Goal: Task Accomplishment & Management: Complete application form

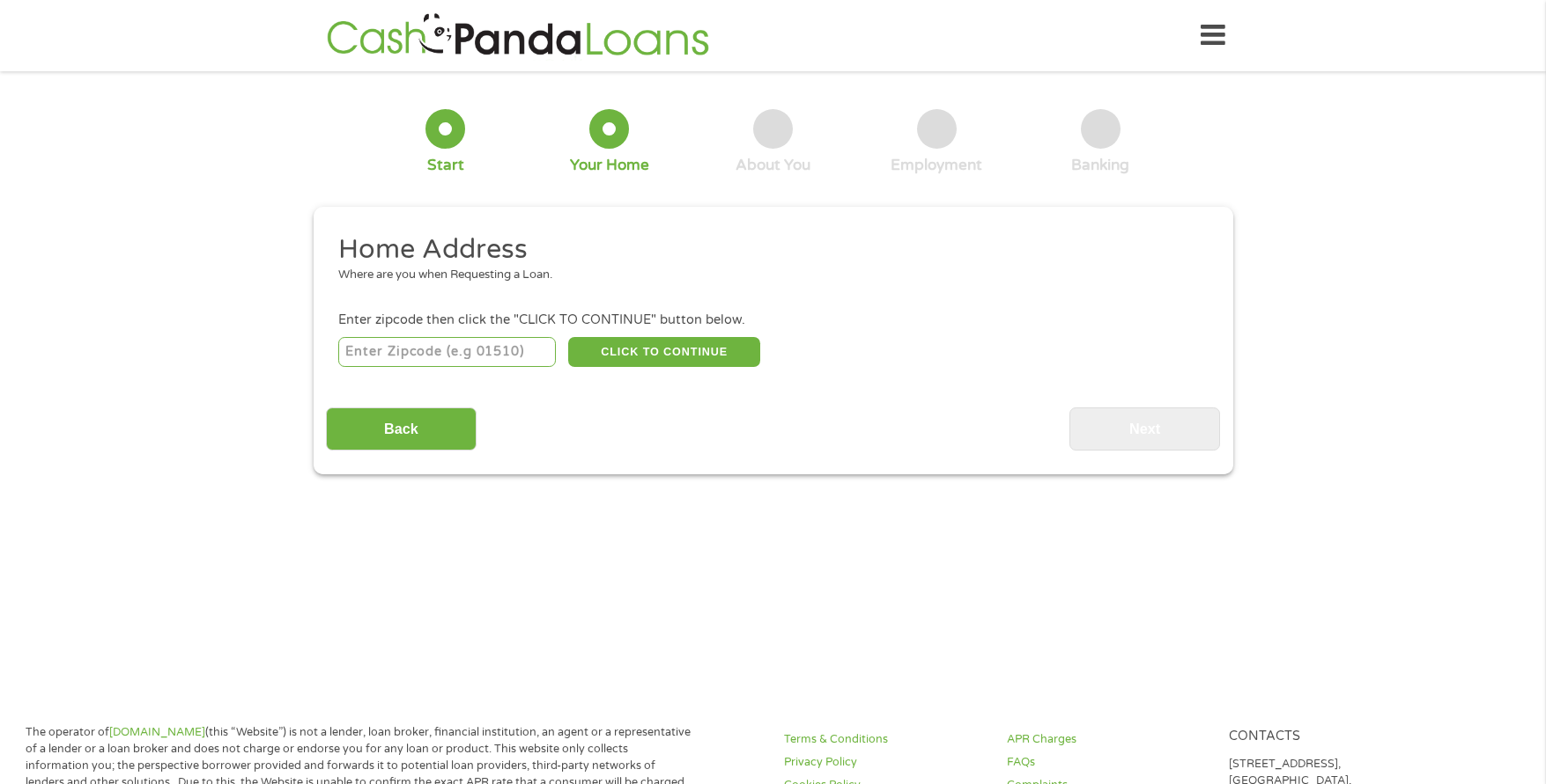
click at [484, 353] on input "number" at bounding box center [447, 352] width 218 height 30
type input "46201"
click at [691, 353] on button "CLICK TO CONTINUE" at bounding box center [664, 352] width 192 height 30
type input "46201"
type input "[GEOGRAPHIC_DATA]"
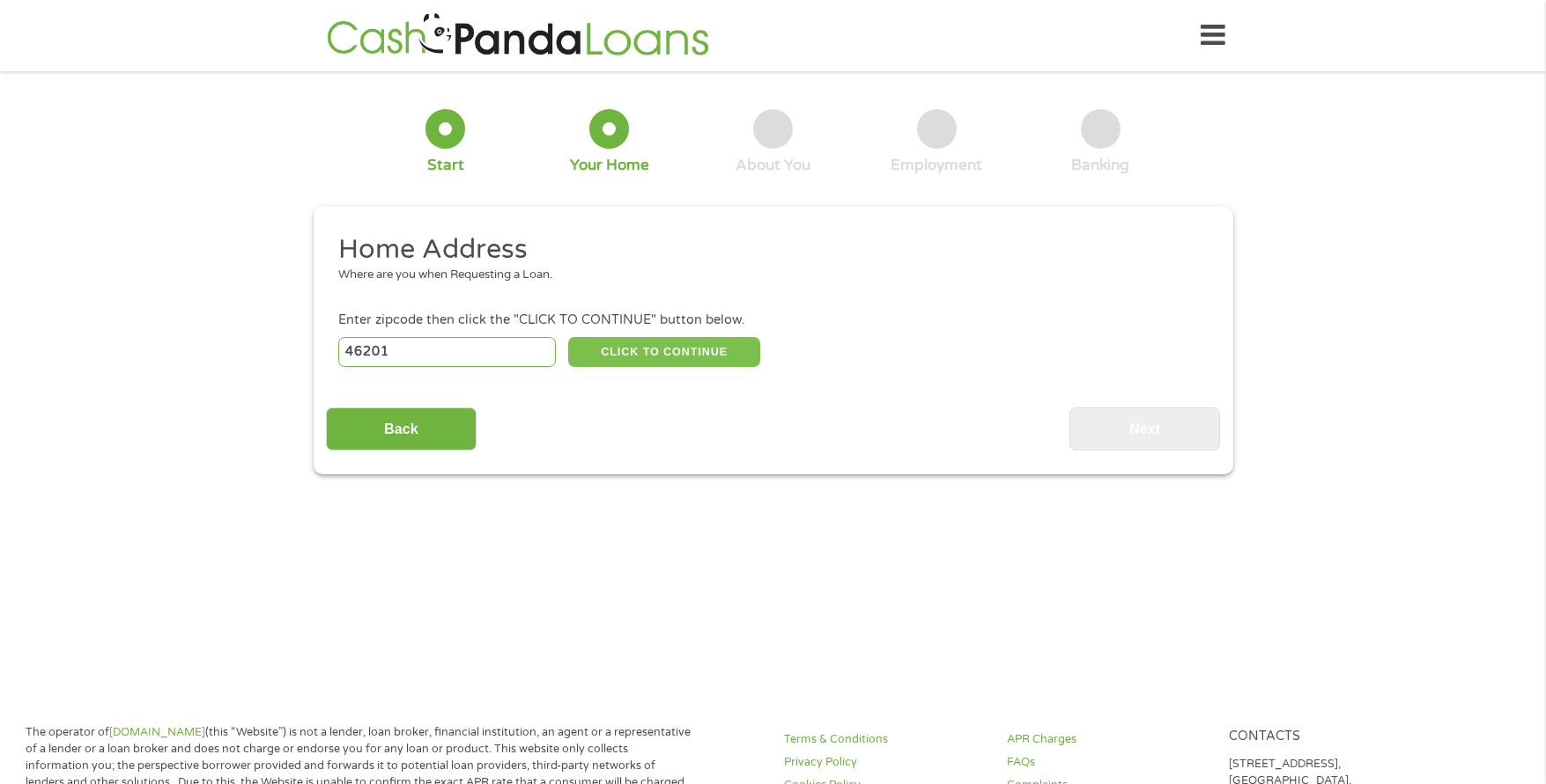
select select "[US_STATE]"
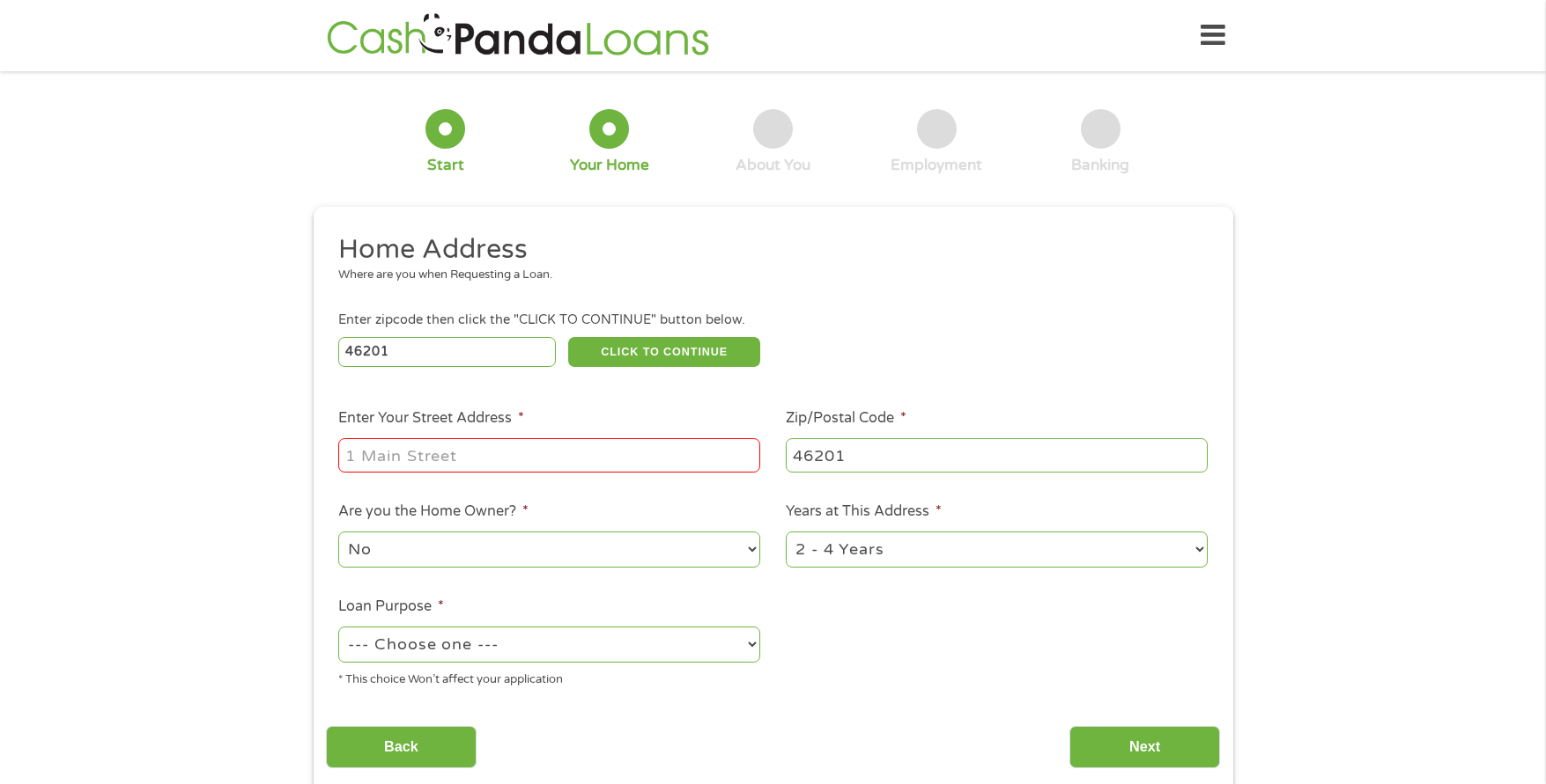
click at [540, 460] on input "Enter Your Street Address *" at bounding box center [549, 455] width 422 height 34
type input "[STREET_ADDRESS][PERSON_NAME]"
click at [593, 548] on select "No Yes" at bounding box center [549, 550] width 422 height 36
select select "yes"
click at [338, 532] on select "No Yes" at bounding box center [549, 550] width 422 height 36
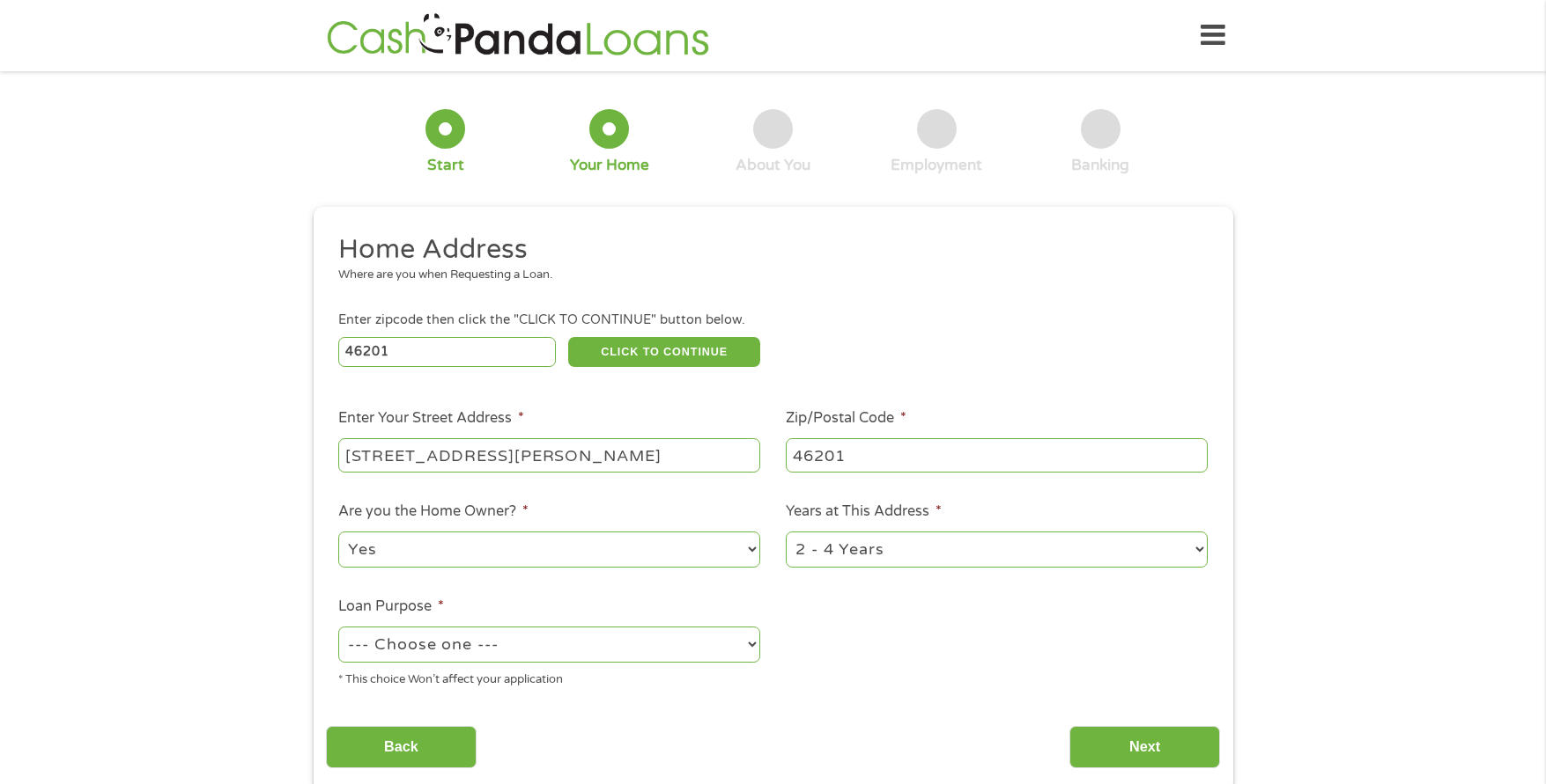
click at [899, 554] on select "1 Year or less 1 - 2 Years 2 - 4 Years Over 4 Years" at bounding box center [996, 550] width 422 height 36
select select "24months"
click at [785, 532] on select "1 Year or less 1 - 2 Years 2 - 4 Years Over 4 Years" at bounding box center [996, 550] width 422 height 36
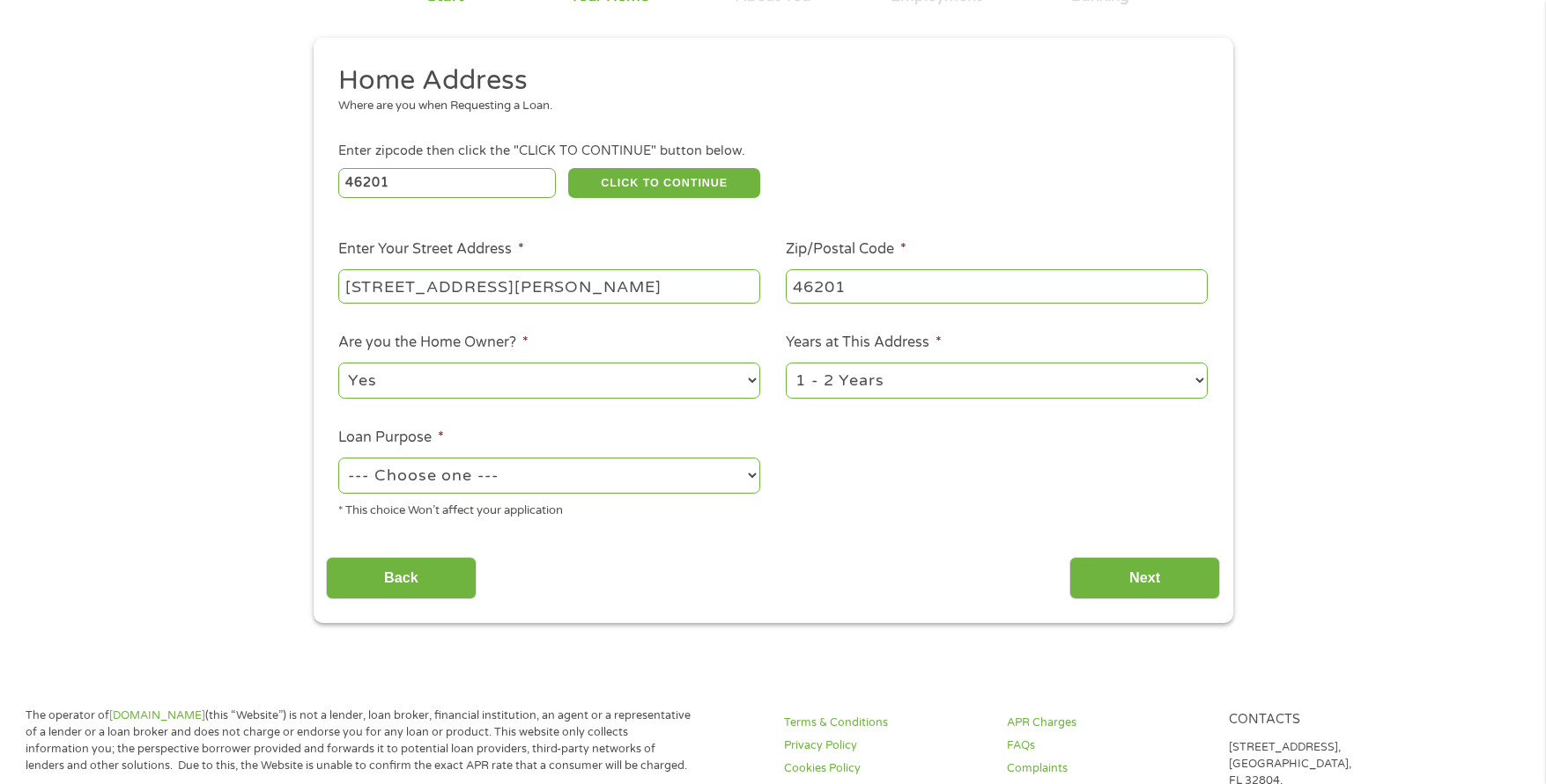
scroll to position [176, 0]
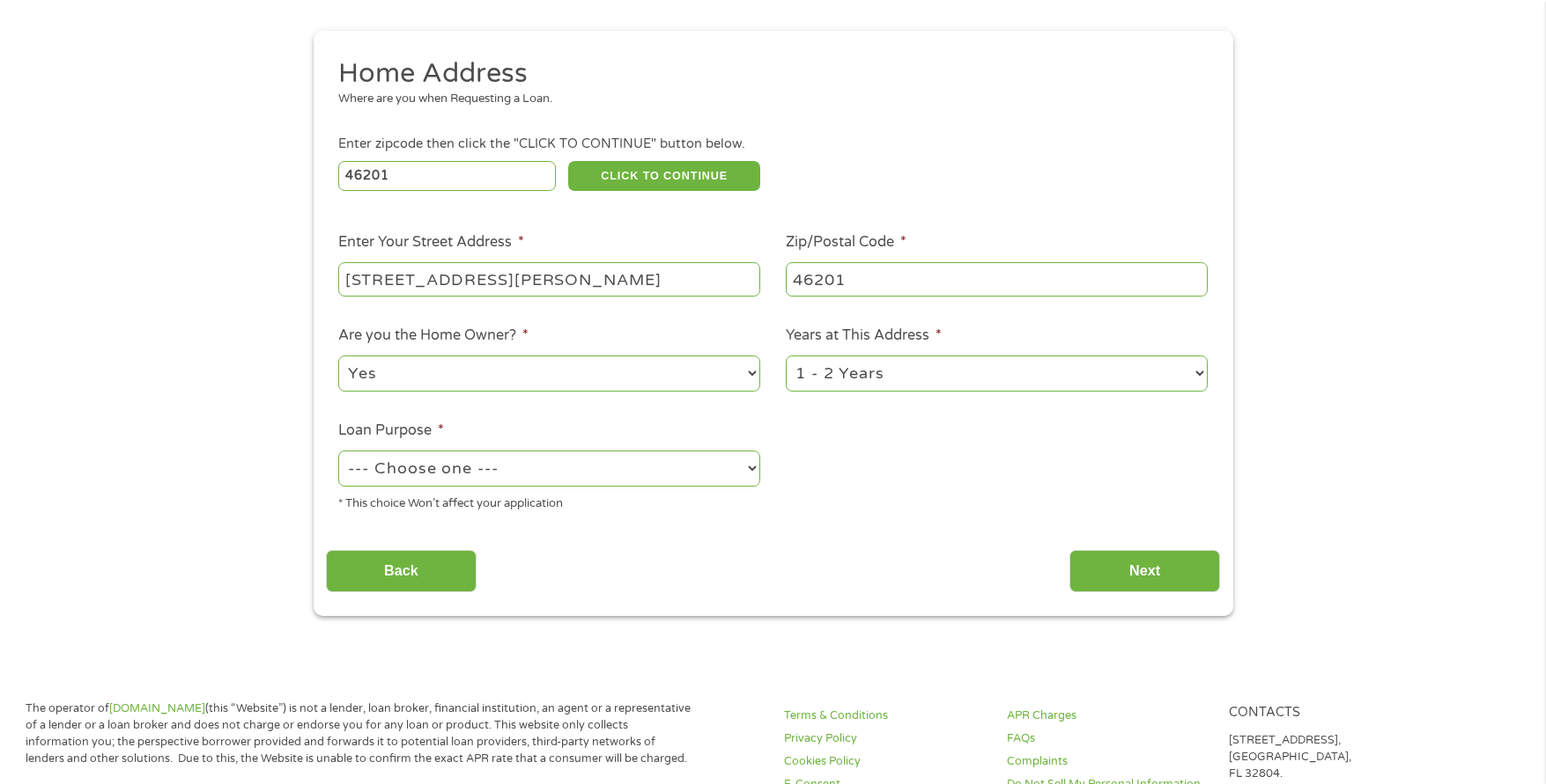
click at [689, 471] on select "--- Choose one --- Pay Bills Debt Consolidation Home Improvement Major Purchase…" at bounding box center [549, 469] width 422 height 36
select select "paybills"
click at [338, 450] on select "--- Choose one --- Pay Bills Debt Consolidation Home Improvement Major Purchase…" at bounding box center [549, 469] width 422 height 36
click at [1100, 567] on input "Next" at bounding box center [1144, 572] width 151 height 44
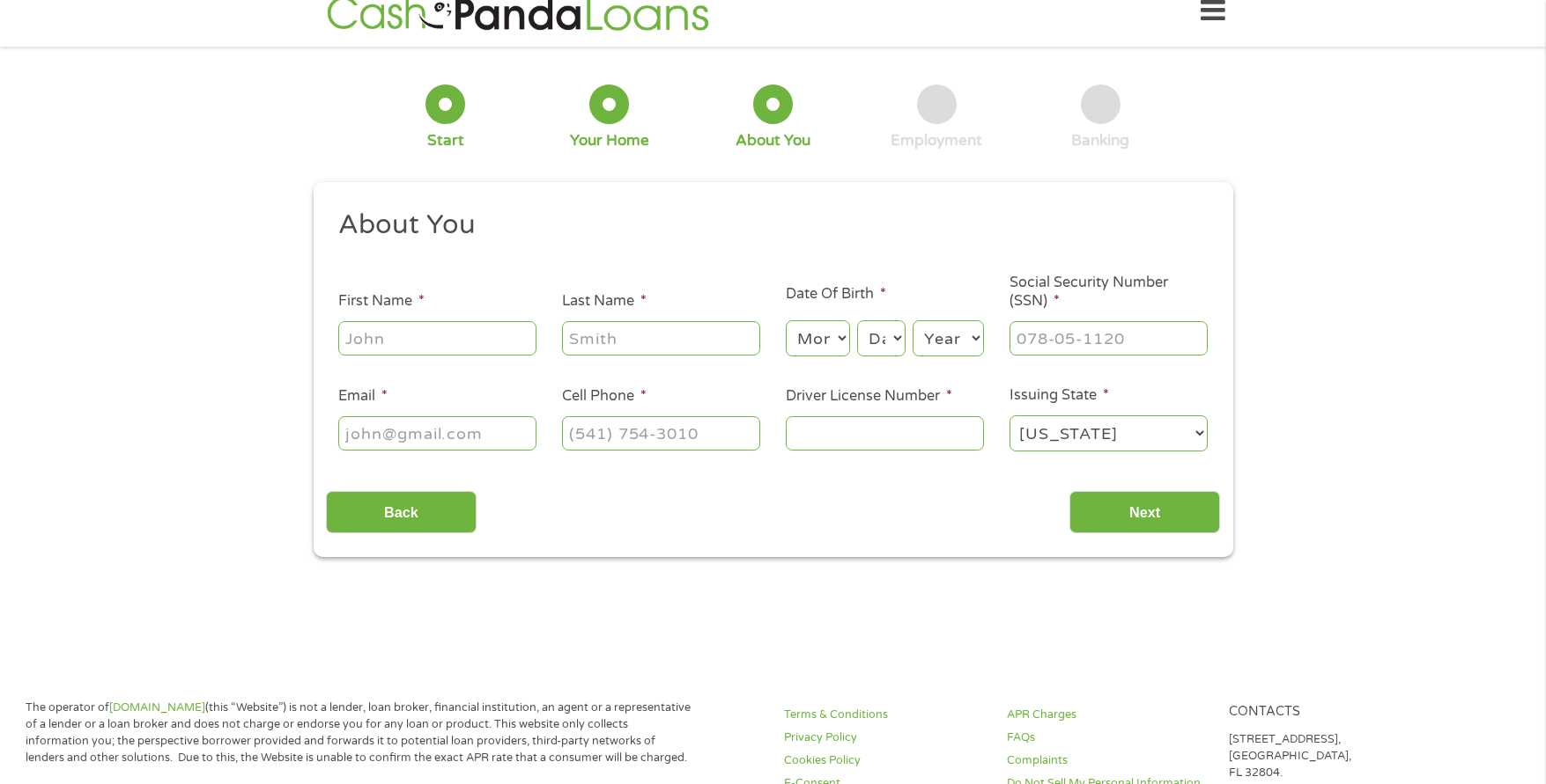
scroll to position [0, 0]
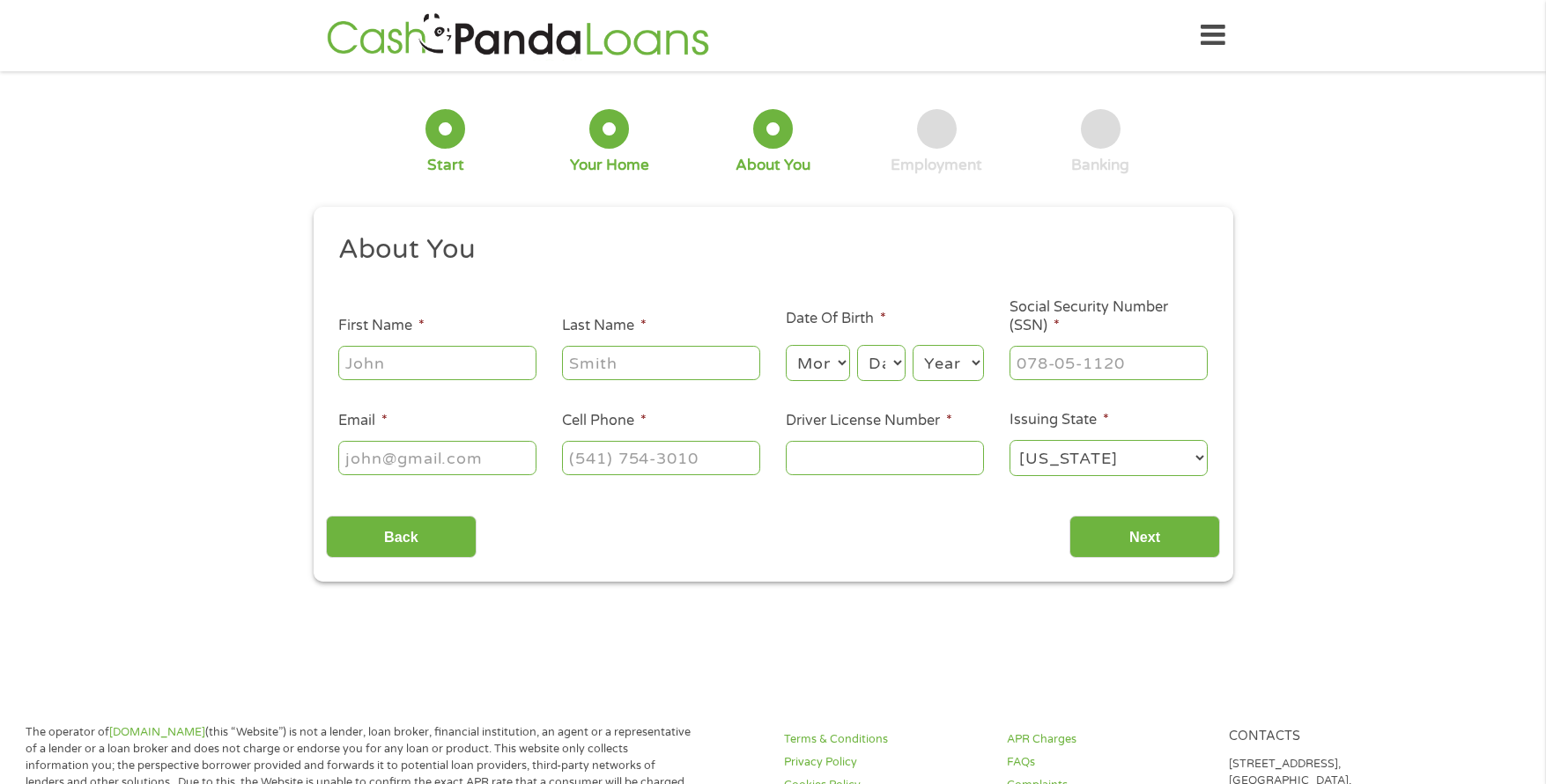
click at [407, 364] on input "First Name *" at bounding box center [437, 363] width 199 height 34
type input "[PERSON_NAME]"
type input "[EMAIL_ADDRESS][DOMAIN_NAME]"
type input "[PHONE_NUMBER]"
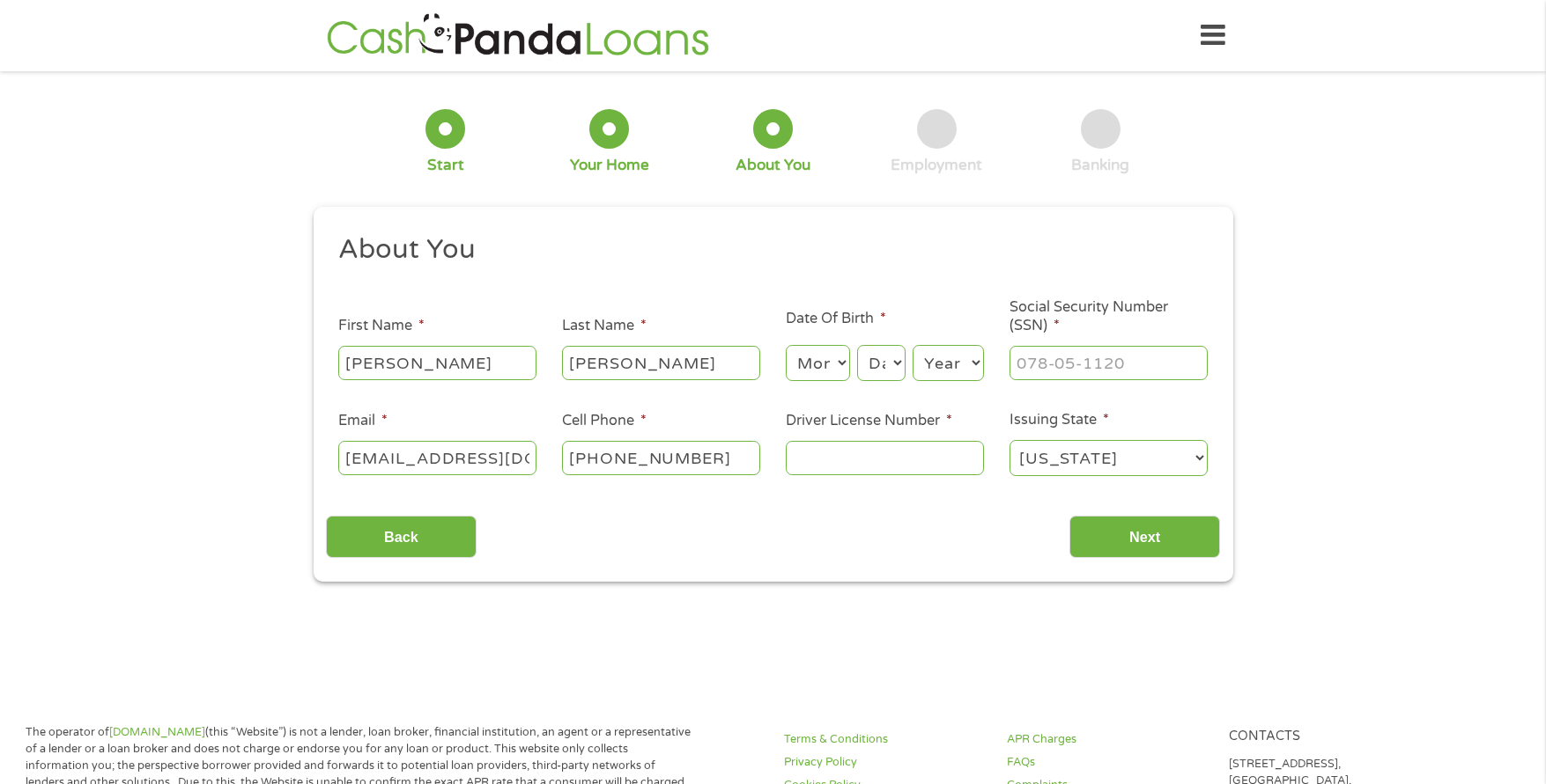
click at [834, 362] on select "Month 1 2 3 4 5 6 7 8 9 10 11 12" at bounding box center [817, 363] width 64 height 36
select select "6"
click at [785, 345] on select "Month 1 2 3 4 5 6 7 8 9 10 11 12" at bounding box center [817, 363] width 64 height 36
click at [882, 359] on select "Day 1 2 3 4 5 6 7 8 9 10 11 12 13 14 15 16 17 18 19 20 21 22 23 24 25 26 27 28 …" at bounding box center [880, 363] width 47 height 36
select select "28"
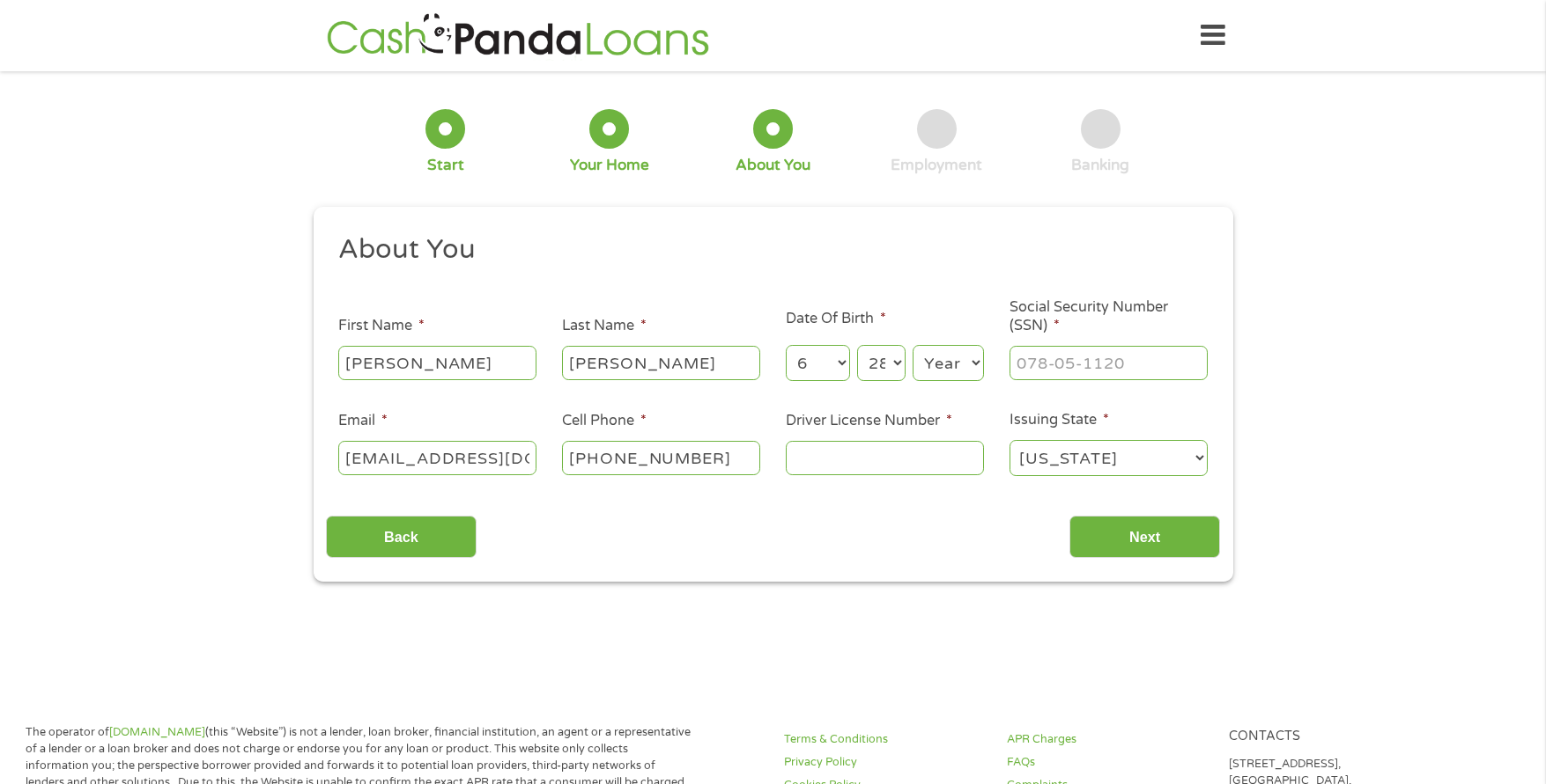
click at [857, 345] on select "Day 1 2 3 4 5 6 7 8 9 10 11 12 13 14 15 16 17 18 19 20 21 22 23 24 25 26 27 28 …" at bounding box center [880, 363] width 47 height 36
click at [948, 360] on select "Year [DATE] 2006 2005 2004 2003 2002 2001 2000 1999 1998 1997 1996 1995 1994 19…" at bounding box center [948, 363] width 72 height 36
select select "1985"
click at [912, 345] on select "Year [DATE] 2006 2005 2004 2003 2002 2001 2000 1999 1998 1997 1996 1995 1994 19…" at bounding box center [948, 363] width 72 height 36
click at [1051, 358] on input "___-__-____" at bounding box center [1108, 363] width 199 height 34
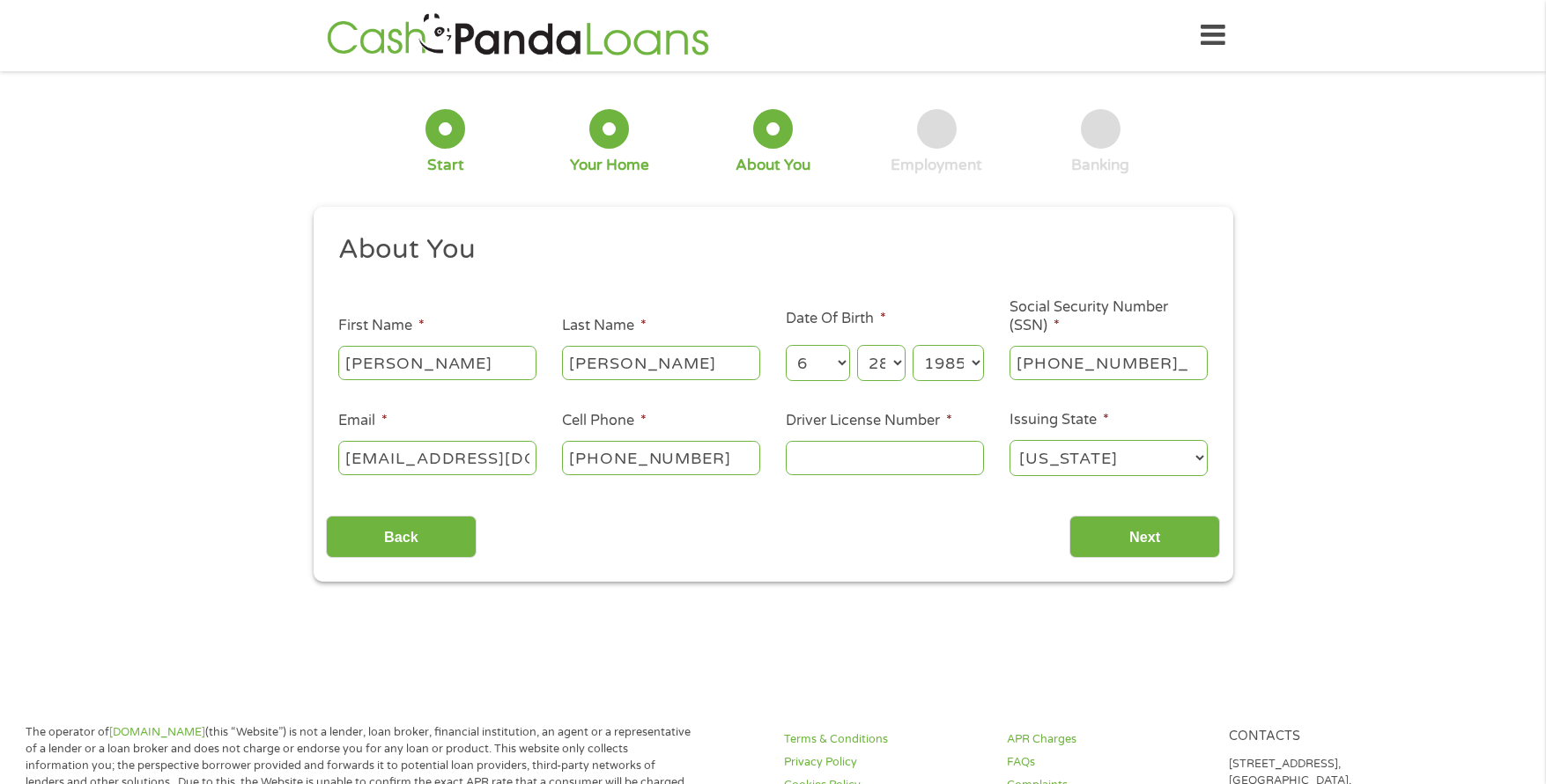
type input "313-94-4880"
click at [885, 459] on input "Driver License Number *" at bounding box center [884, 458] width 199 height 34
type input "5533904888"
click at [1155, 538] on input "Next" at bounding box center [1144, 537] width 151 height 44
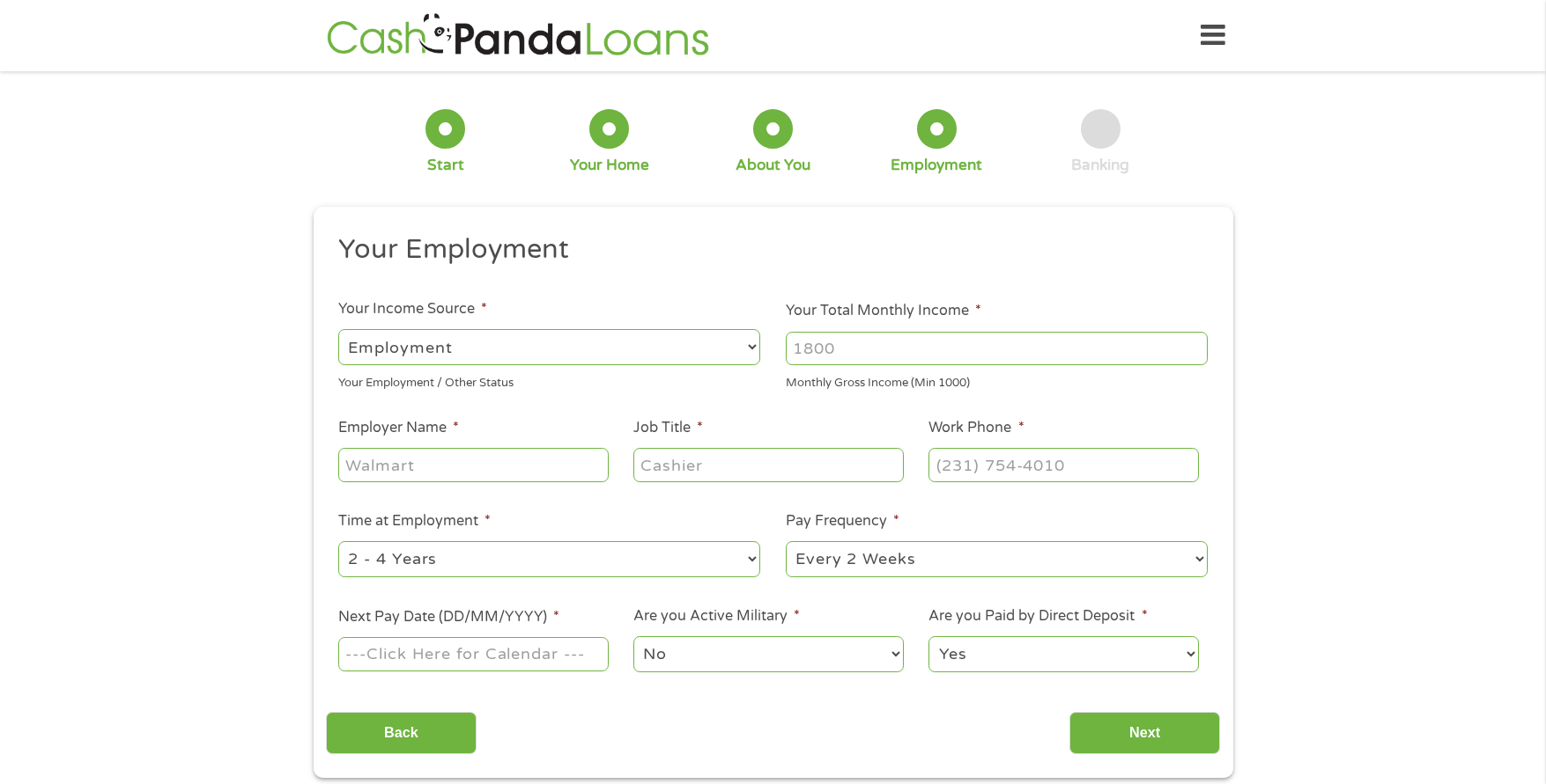
click at [873, 357] on input "Your Total Monthly Income *" at bounding box center [996, 348] width 422 height 34
type input "4000"
click at [519, 476] on input "Employer Name *" at bounding box center [472, 464] width 269 height 34
type input "Service Electric Co"
type input "Office Coordinator"
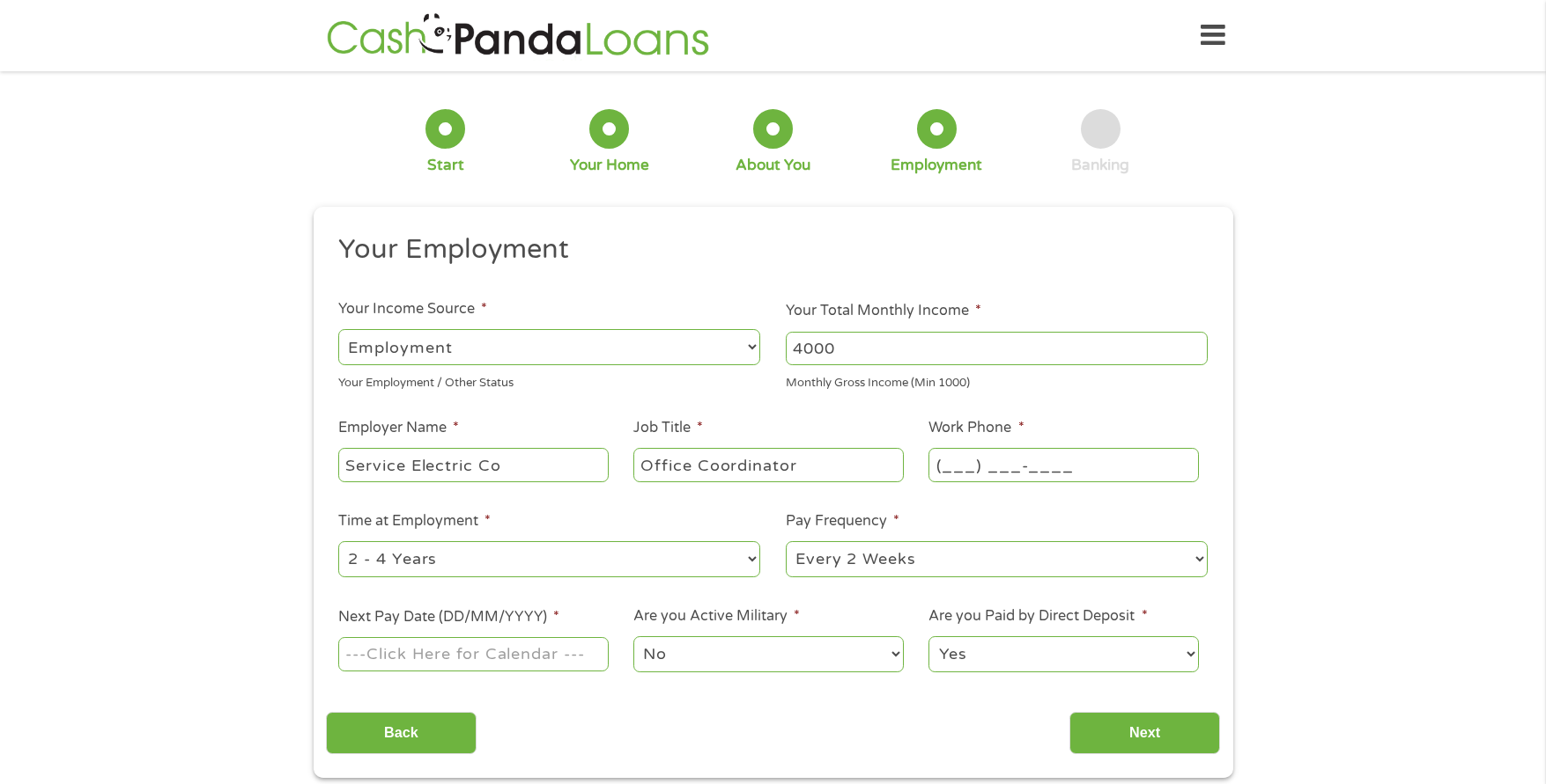
click at [1013, 464] on input "(___) ___-____" at bounding box center [1063, 464] width 269 height 34
type input "[PHONE_NUMBER]"
click at [456, 566] on select "--- Choose one --- 1 Year or less 1 - 2 Years 2 - 4 Years Over 4 Years" at bounding box center [549, 559] width 422 height 36
select select "60months"
click at [338, 541] on select "--- Choose one --- 1 Year or less 1 - 2 Years 2 - 4 Years Over 4 Years" at bounding box center [549, 559] width 422 height 36
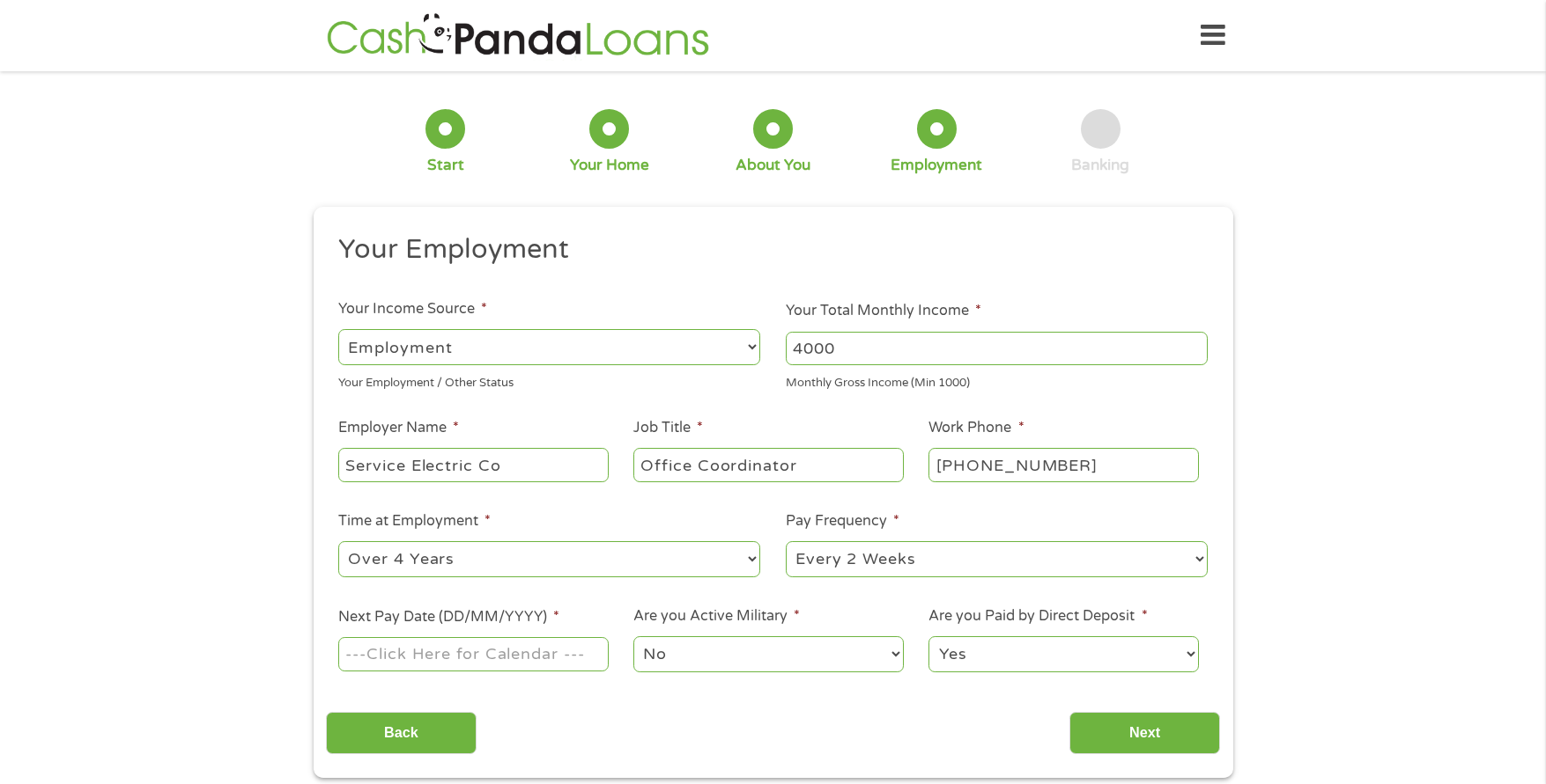
click at [930, 558] on select "--- Choose one --- Every 2 Weeks Every Week Monthly Semi-Monthly" at bounding box center [996, 559] width 422 height 36
select select "weekly"
click at [785, 541] on select "--- Choose one --- Every 2 Weeks Every Week Monthly Semi-Monthly" at bounding box center [996, 559] width 422 height 36
click at [537, 654] on input "Next Pay Date (DD/MM/YYYY) *" at bounding box center [472, 653] width 269 height 34
type input "[DATE]"
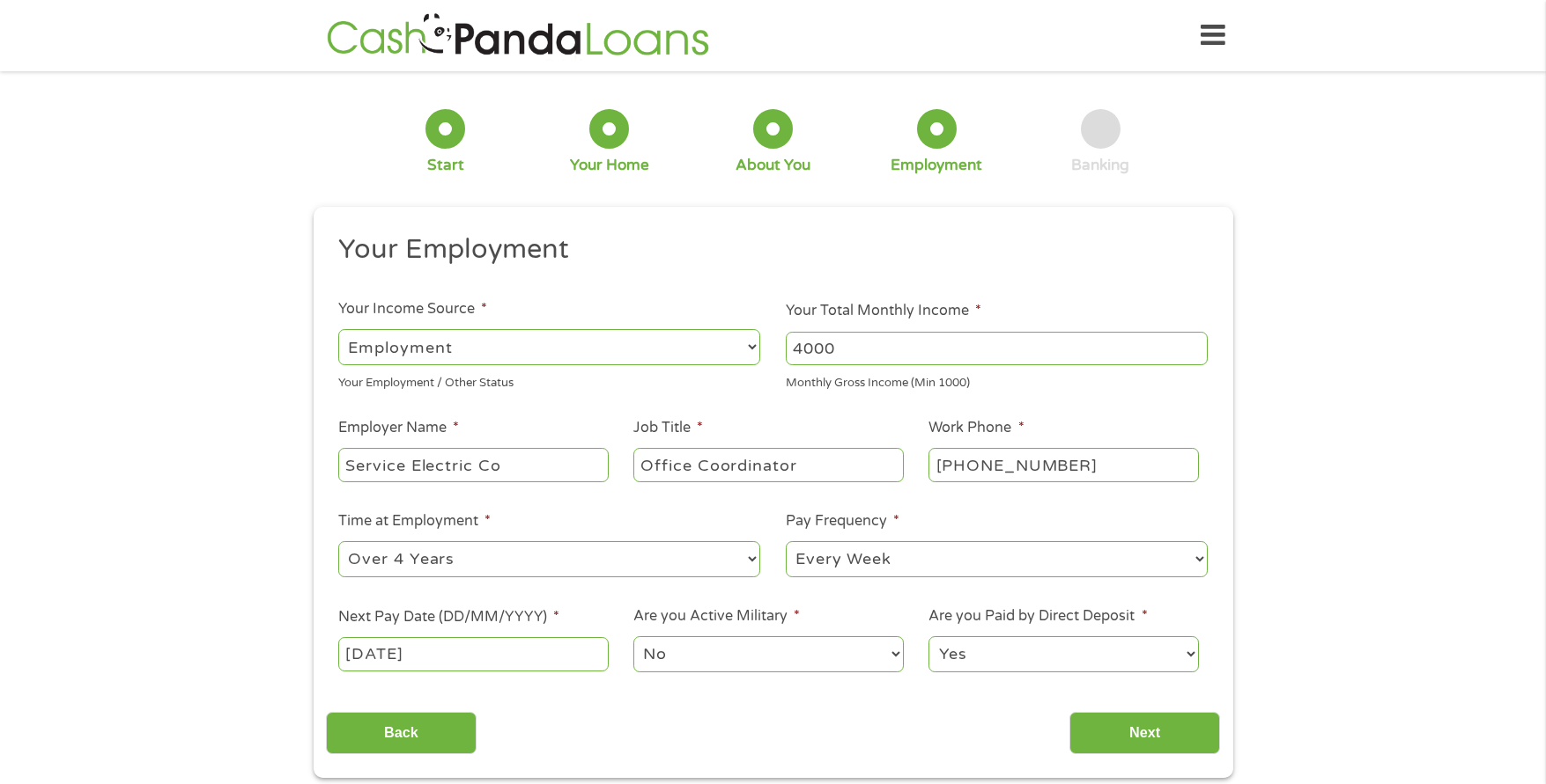
click at [702, 657] on select "No Yes" at bounding box center [767, 654] width 269 height 36
click at [633, 636] on select "No Yes" at bounding box center [767, 654] width 269 height 36
click at [1157, 738] on input "Next" at bounding box center [1144, 734] width 151 height 44
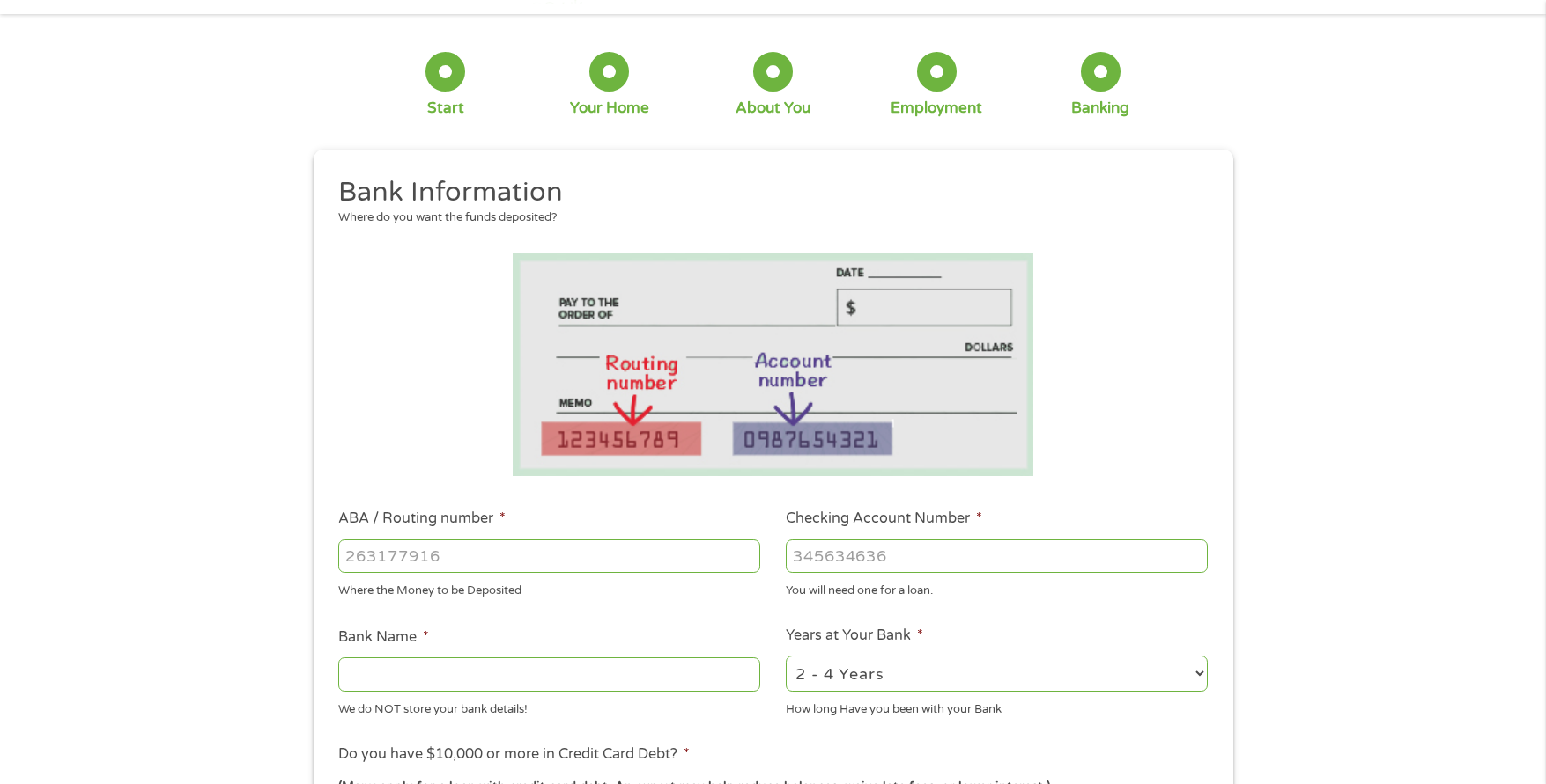
scroll to position [88, 0]
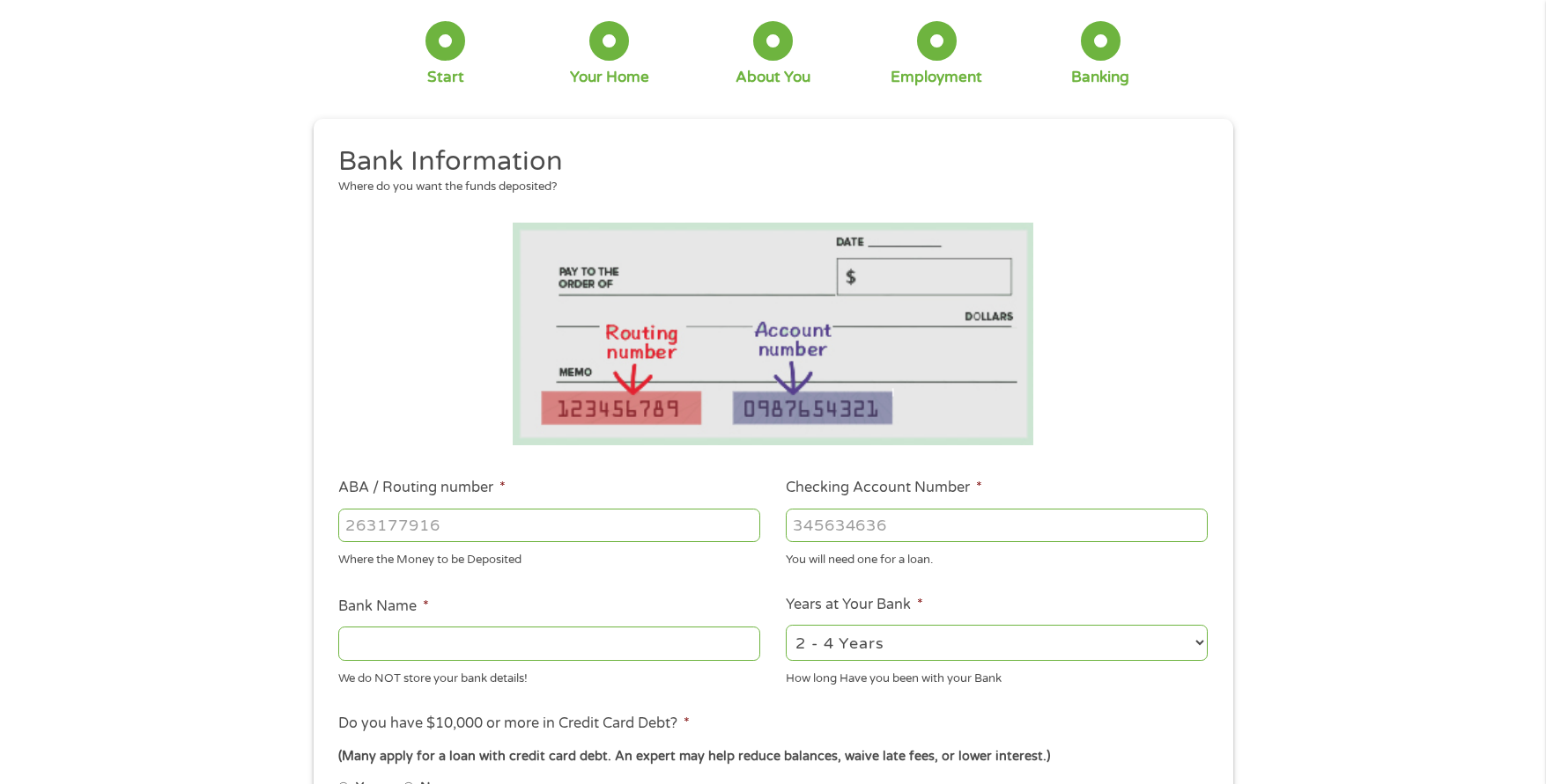
click at [525, 526] on input "ABA / Routing number *" at bounding box center [549, 525] width 422 height 34
type input "074014213"
type input "REGIONS BANK"
type input "074014213"
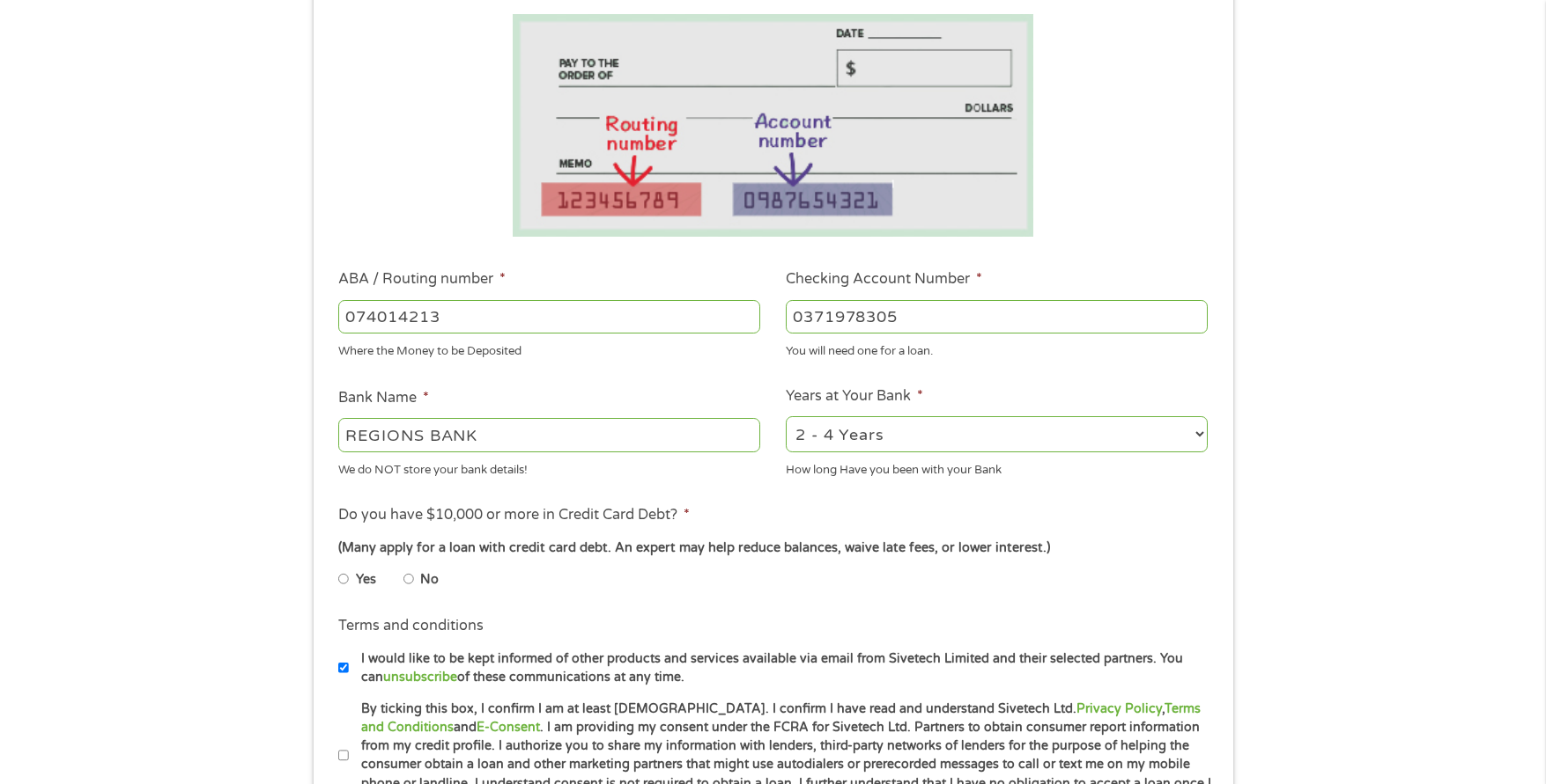
scroll to position [353, 0]
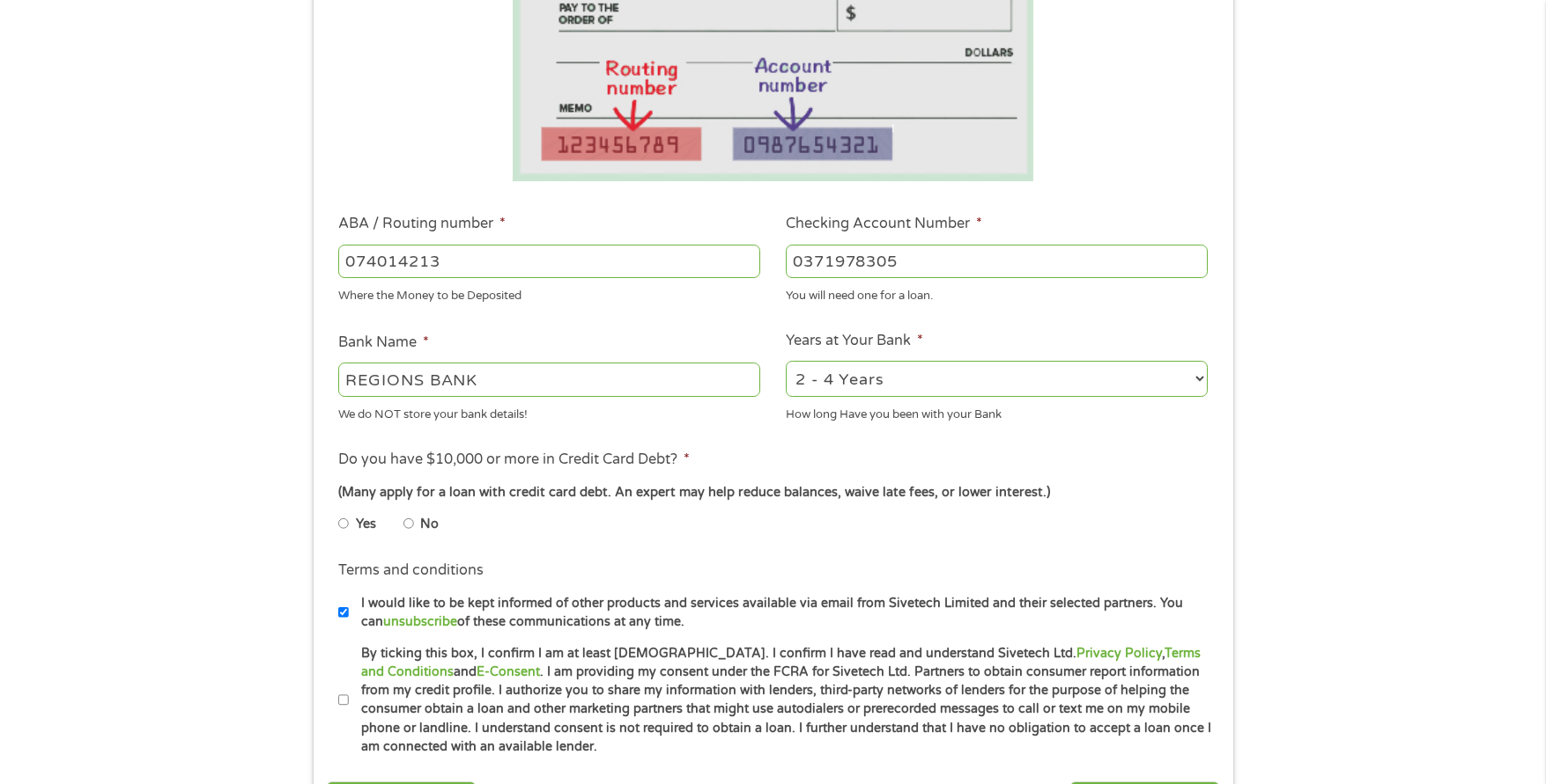
type input "0371978305"
click at [902, 382] on select "2 - 4 Years 6 - 12 Months 1 - 2 Years Over 4 Years" at bounding box center [996, 379] width 422 height 36
select select "60months"
click at [785, 361] on select "2 - 4 Years 6 - 12 Months 1 - 2 Years Over 4 Years" at bounding box center [996, 379] width 422 height 36
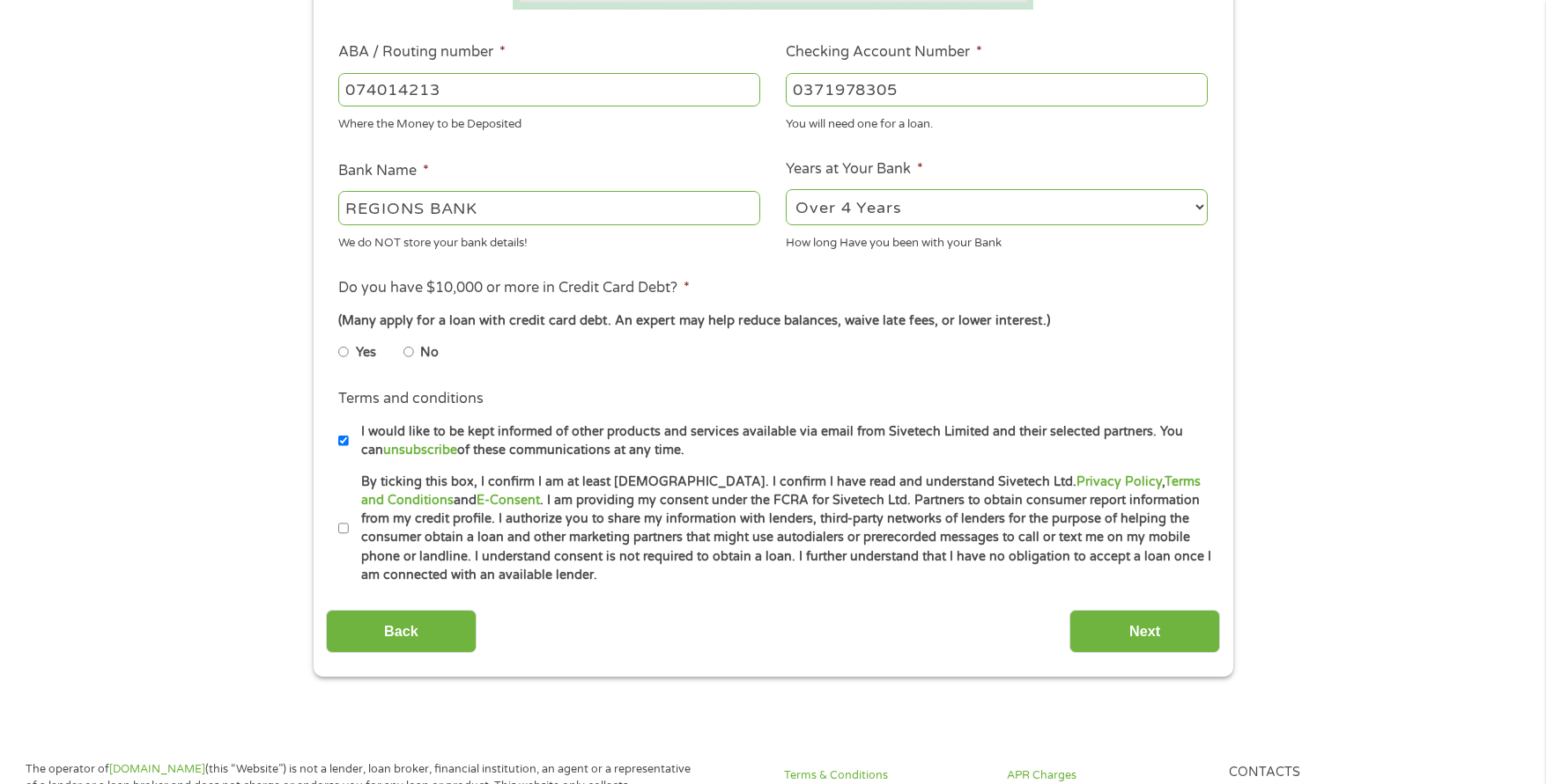
scroll to position [528, 0]
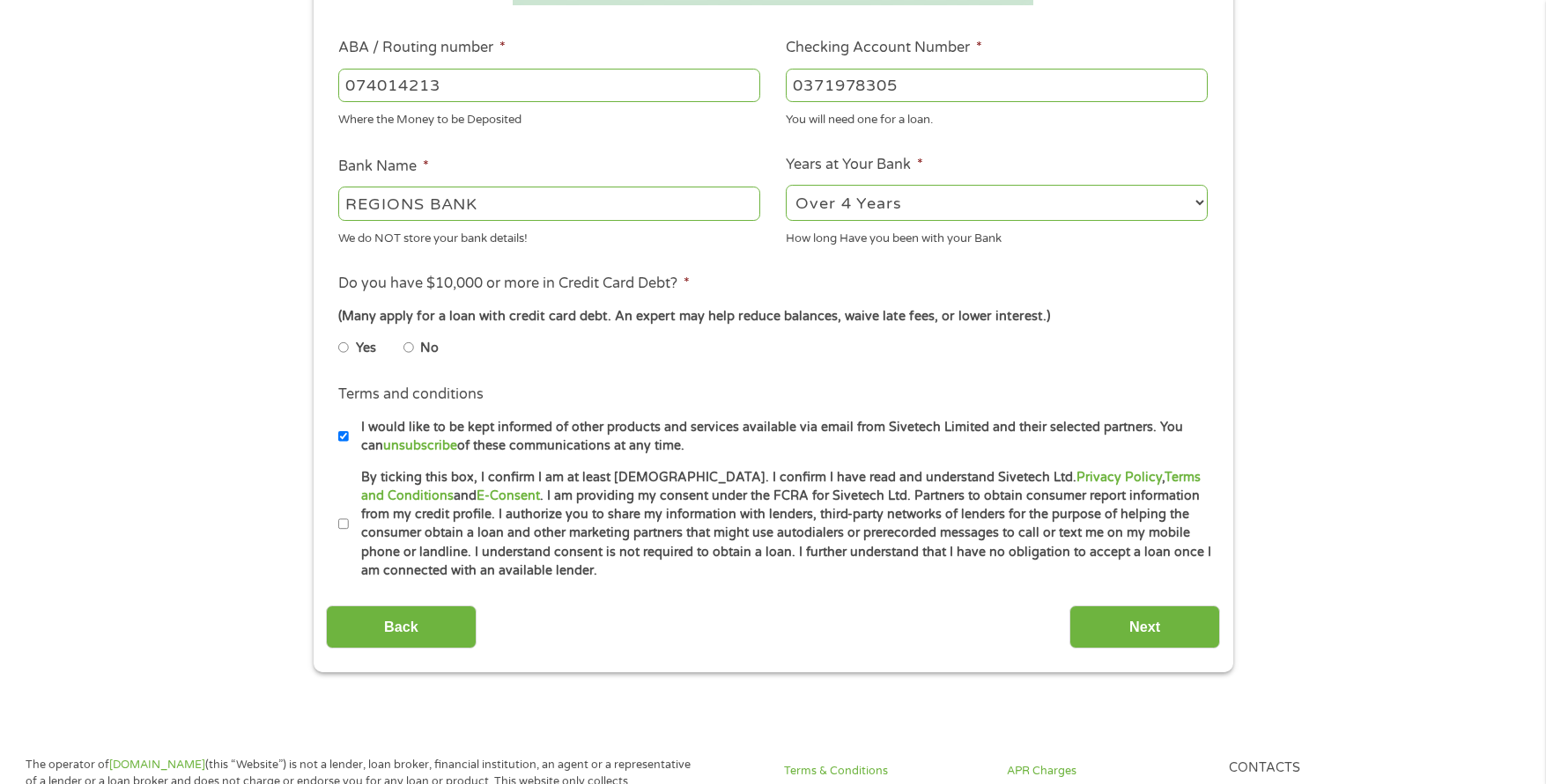
click at [408, 350] on input "No" at bounding box center [409, 347] width 11 height 28
radio input "true"
click at [345, 522] on input "By ticking this box, I confirm I am at least [DEMOGRAPHIC_DATA]. I confirm I ha…" at bounding box center [344, 524] width 11 height 28
checkbox input "true"
click at [341, 436] on input "I would like to be kept informed of other products and services available via e…" at bounding box center [344, 436] width 11 height 28
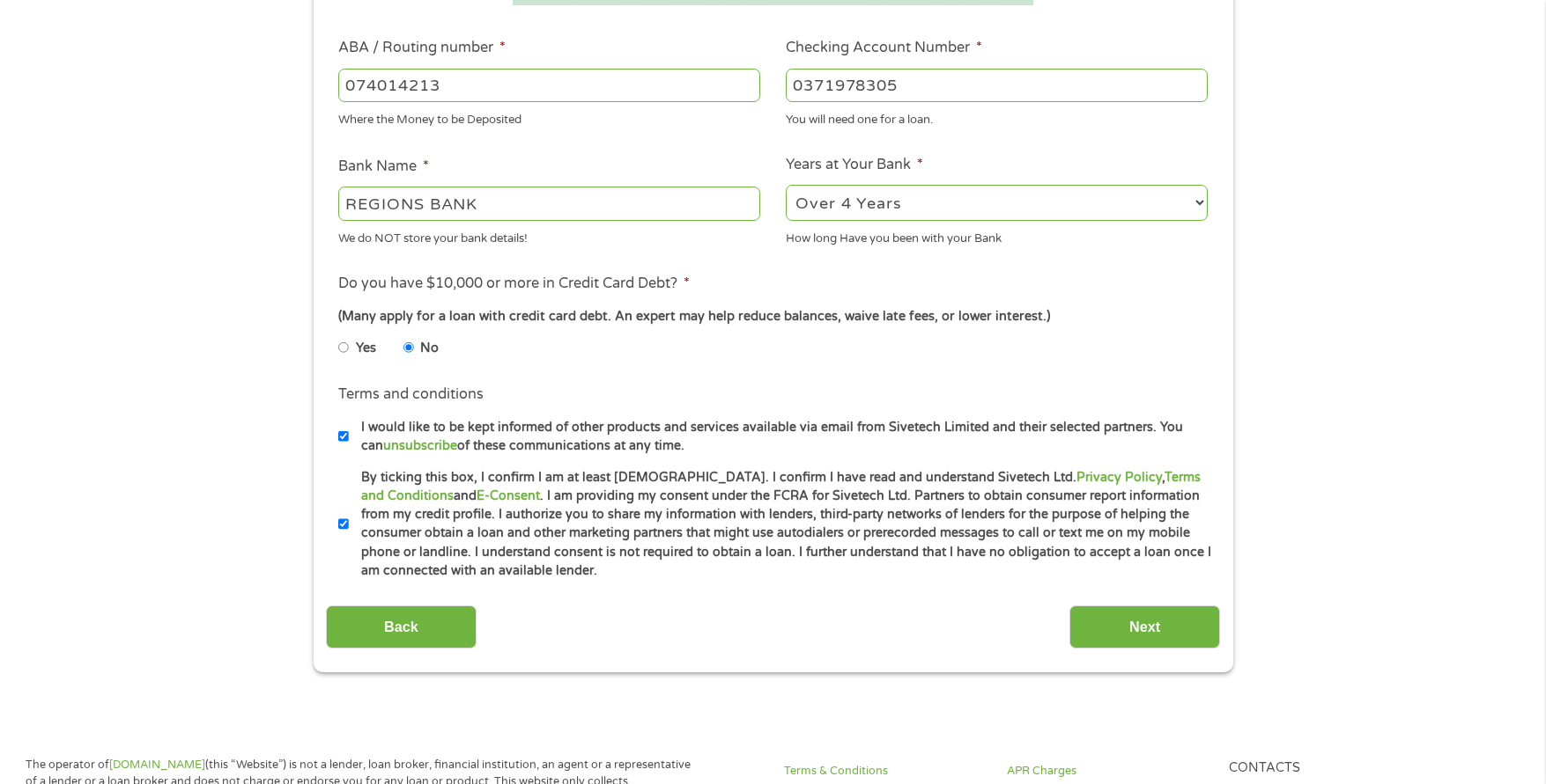
checkbox input "false"
click at [1121, 617] on input "Next" at bounding box center [1144, 627] width 151 height 44
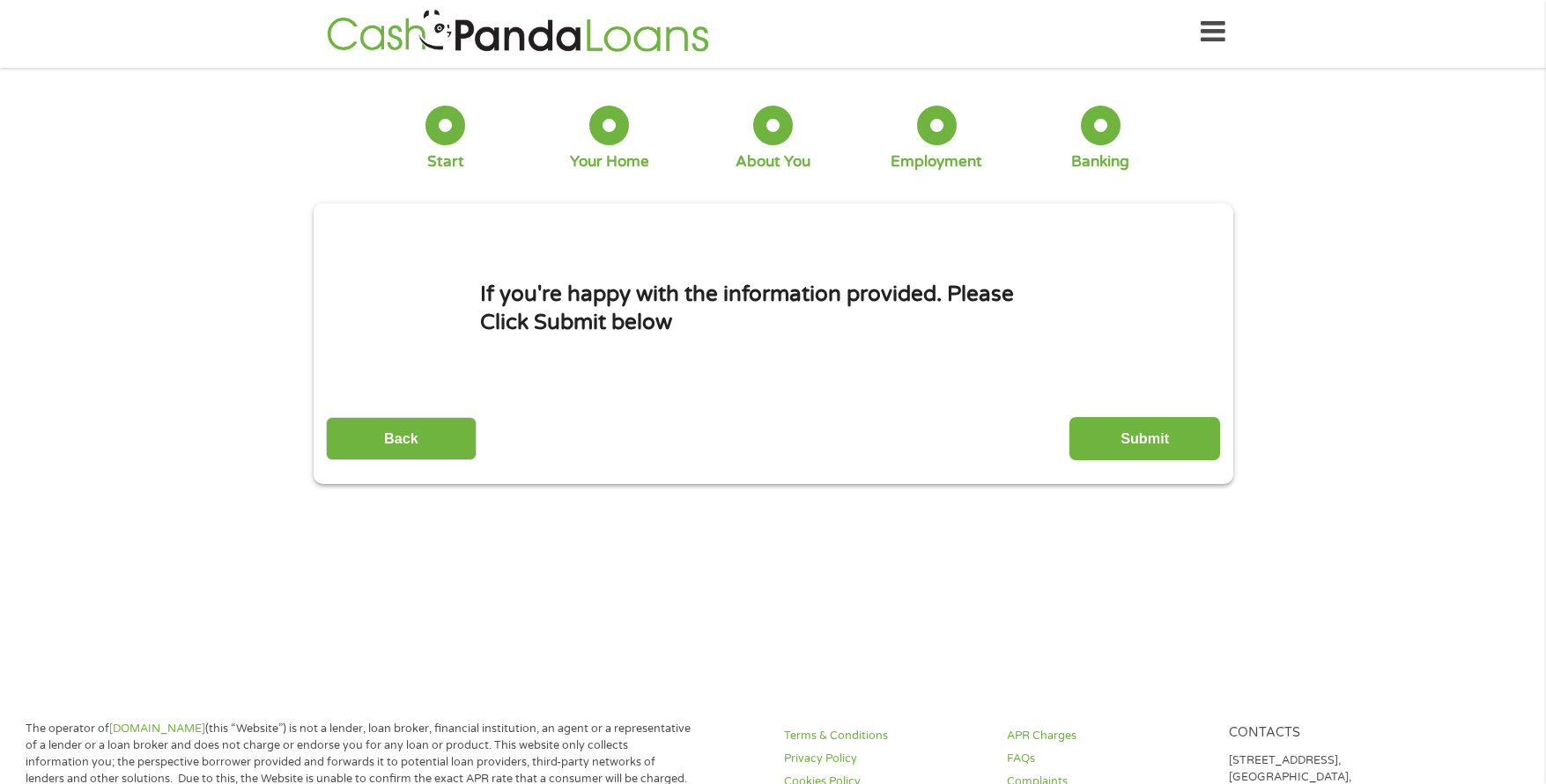
scroll to position [0, 0]
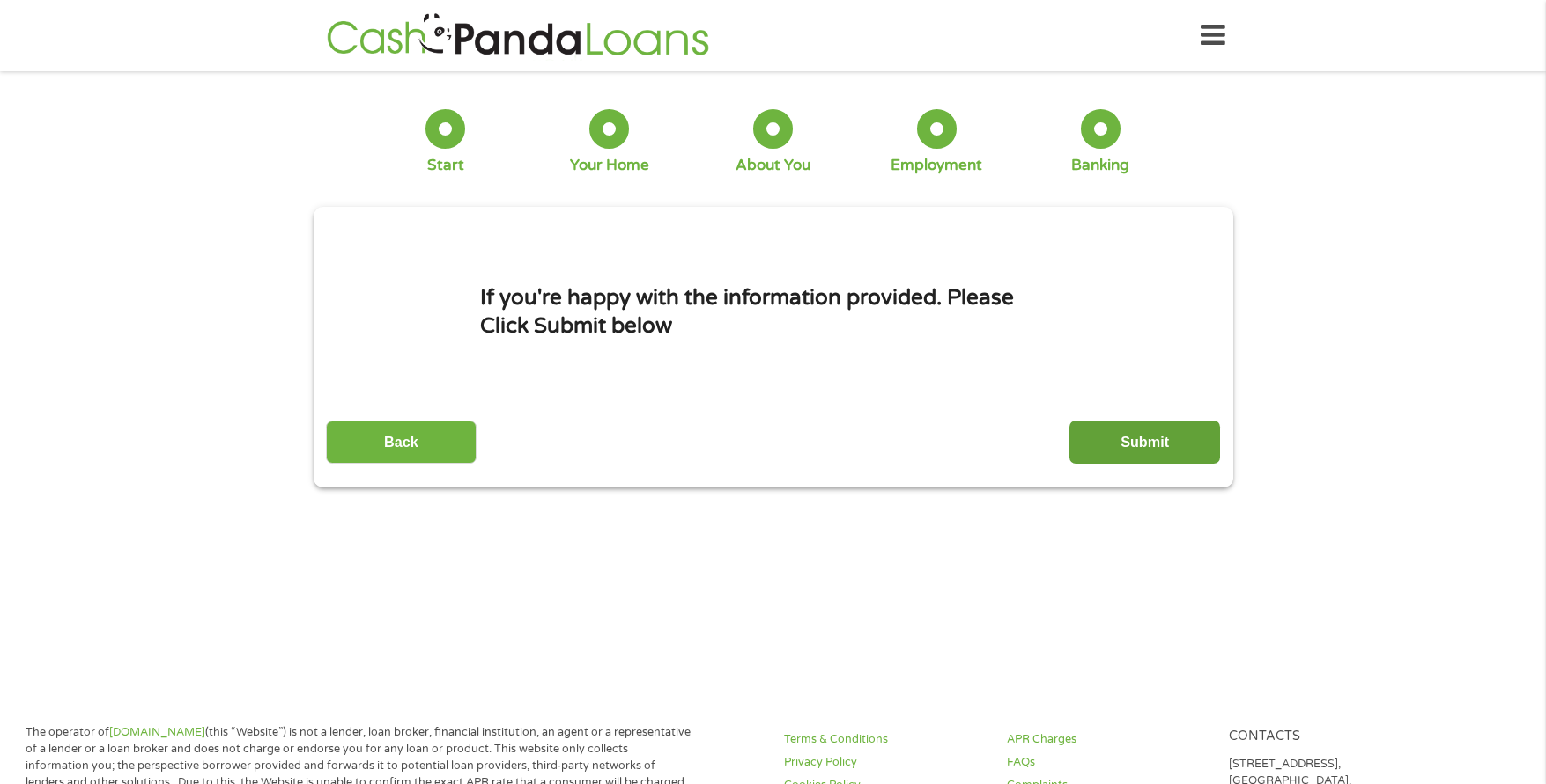
click at [1120, 448] on input "Submit" at bounding box center [1144, 442] width 151 height 44
